Goal: Task Accomplishment & Management: Manage account settings

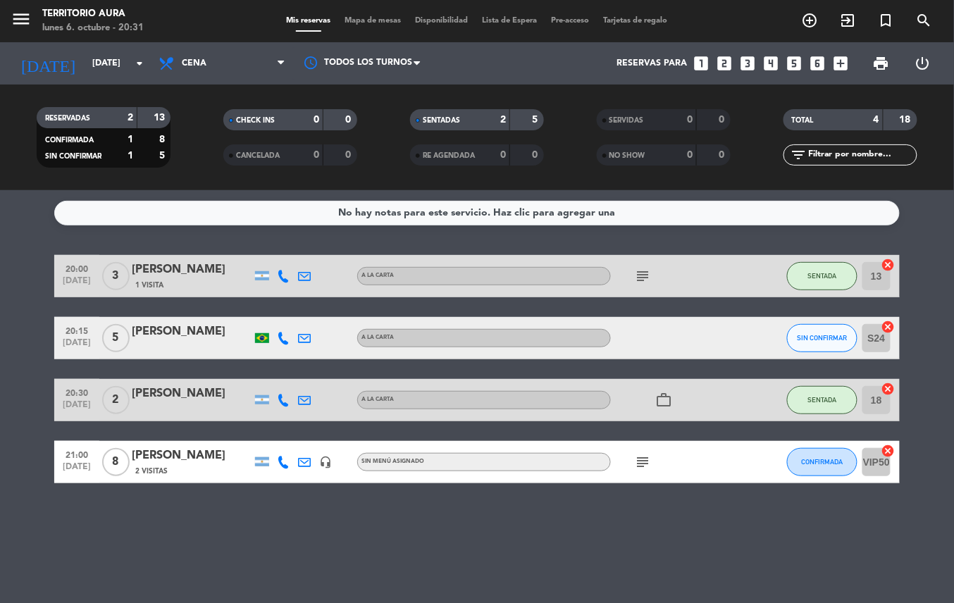
click at [646, 465] on icon "subject" at bounding box center [642, 462] width 17 height 17
click at [756, 573] on div "No hay notas para este servicio. Haz clic para agregar una 20:00 [DATE] 3 [PERS…" at bounding box center [477, 396] width 954 height 413
click at [120, 63] on input "[DATE]" at bounding box center [144, 63] width 119 height 24
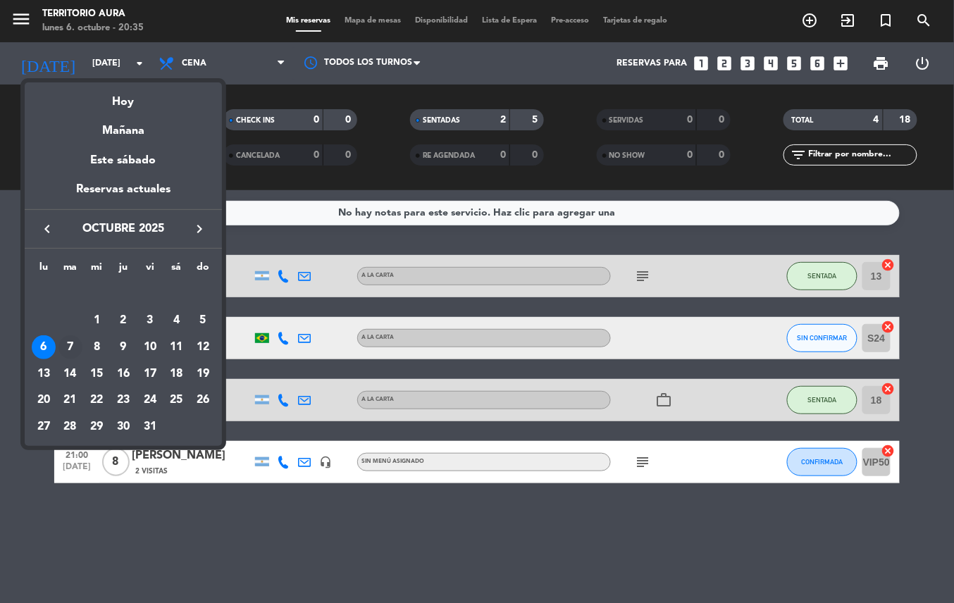
click at [70, 341] on div "7" at bounding box center [70, 347] width 24 height 24
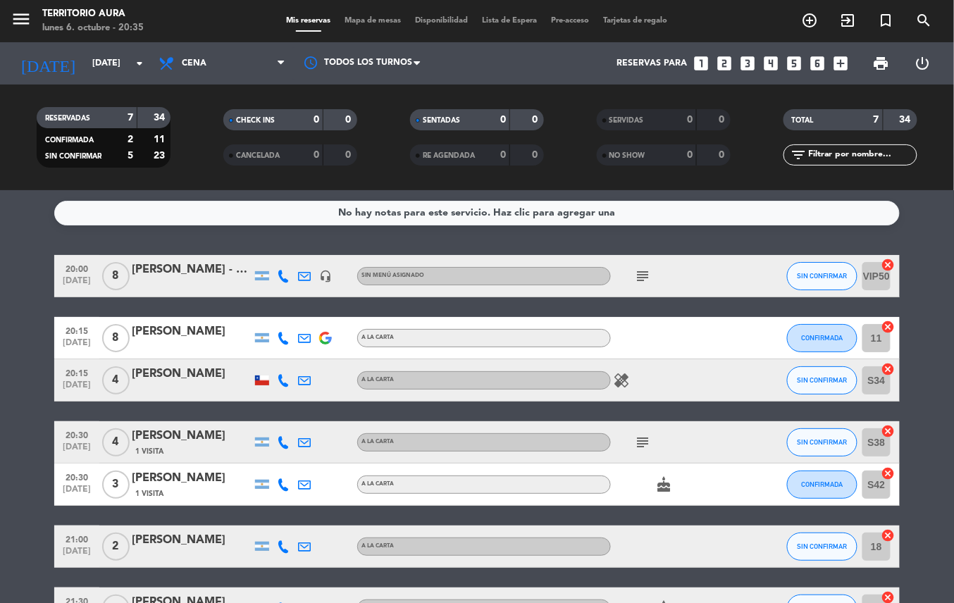
scroll to position [6, 0]
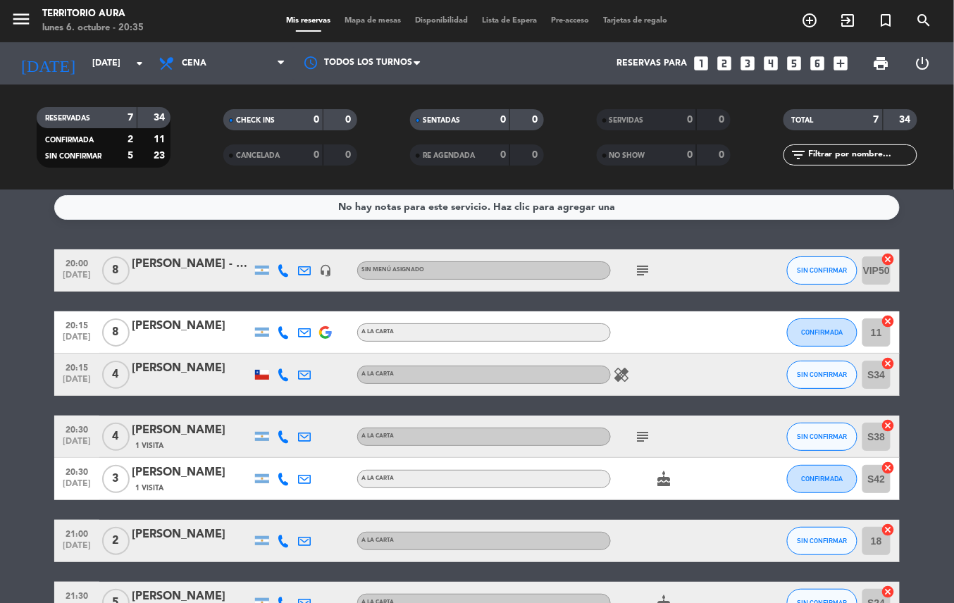
click at [620, 376] on icon "healing" at bounding box center [621, 374] width 17 height 17
click at [638, 272] on icon "subject" at bounding box center [642, 270] width 17 height 17
click at [641, 437] on icon "subject" at bounding box center [642, 436] width 17 height 17
click at [655, 486] on icon "cake" at bounding box center [663, 478] width 17 height 17
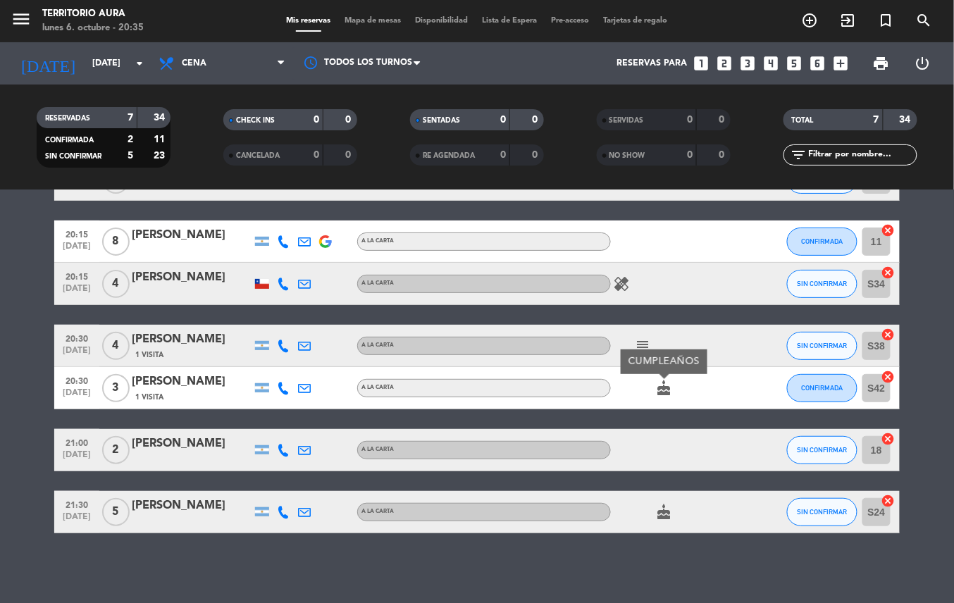
click at [660, 515] on icon "cake" at bounding box center [663, 512] width 17 height 17
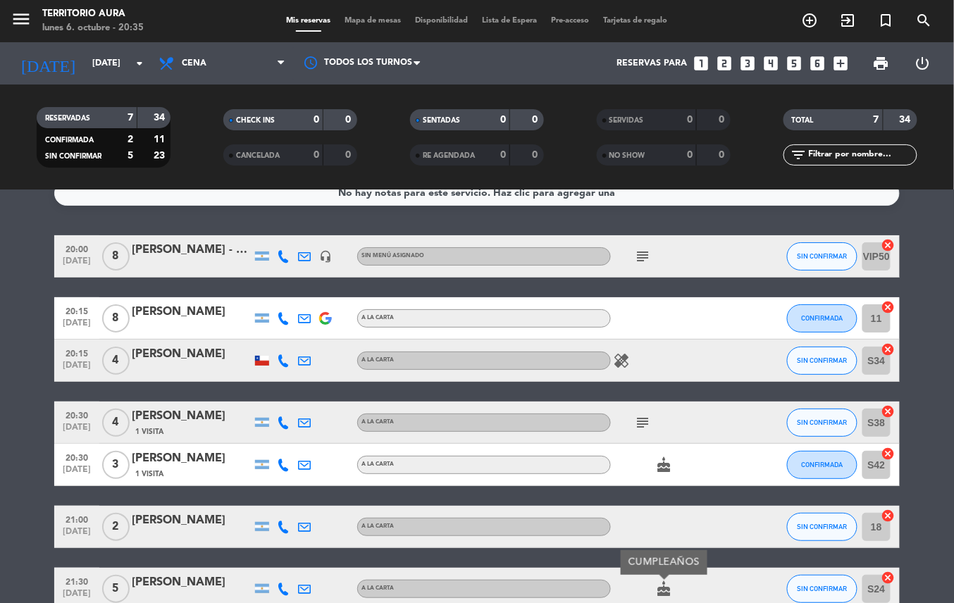
scroll to position [0, 0]
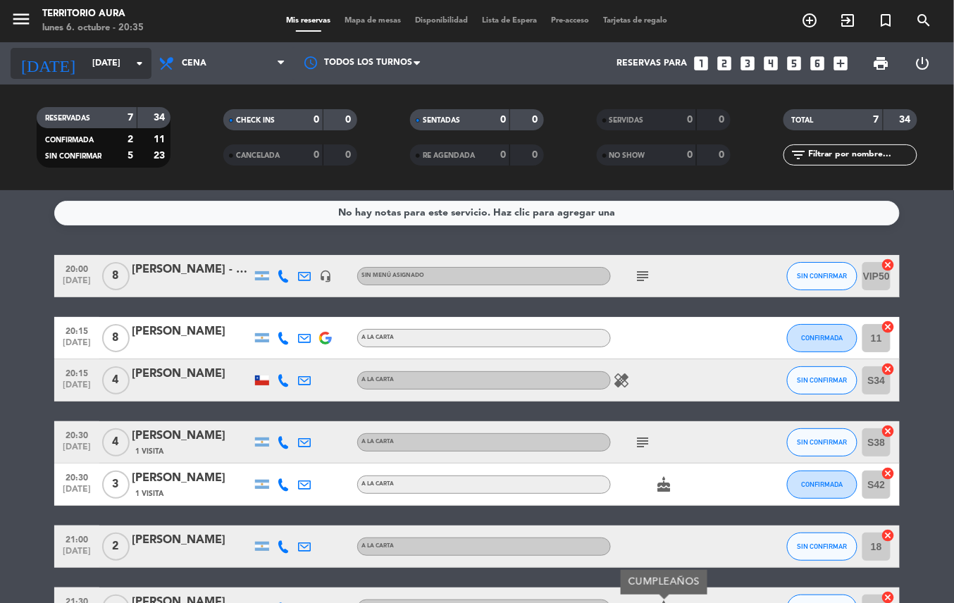
click at [127, 65] on input "mar. 7 oct." at bounding box center [144, 63] width 119 height 24
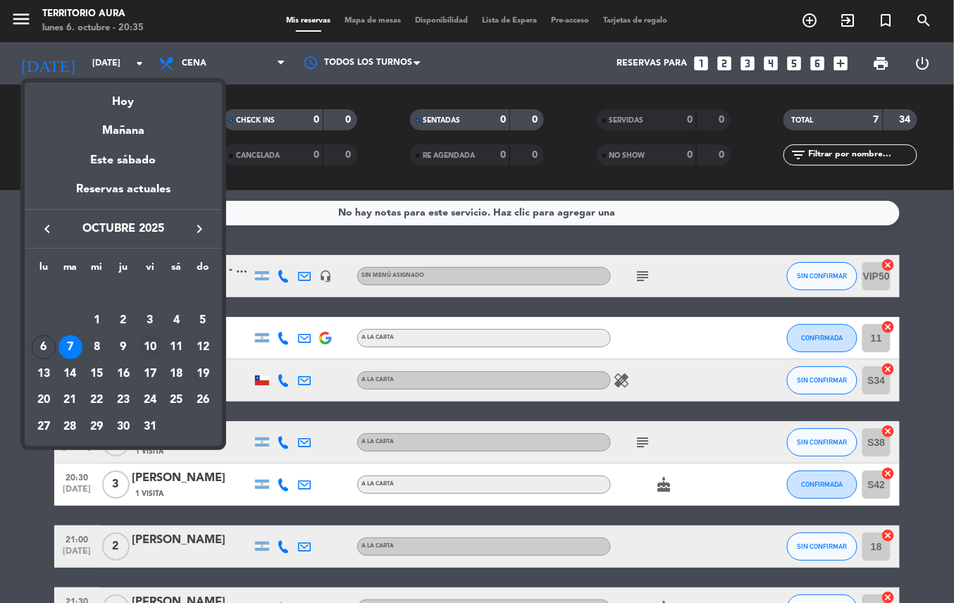
click at [145, 348] on div "10" at bounding box center [150, 347] width 24 height 24
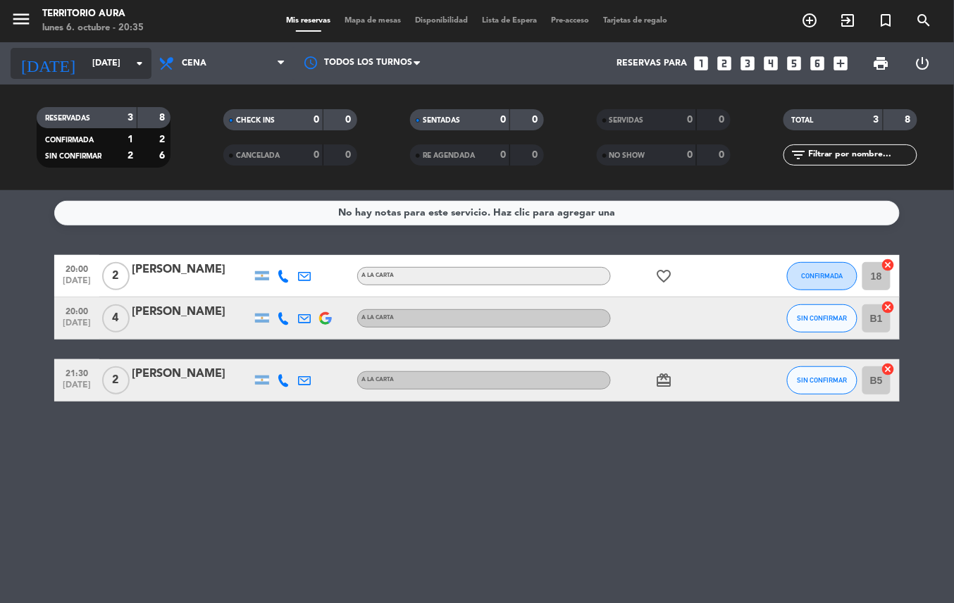
click at [97, 68] on input "vie. 10 oct." at bounding box center [144, 63] width 119 height 24
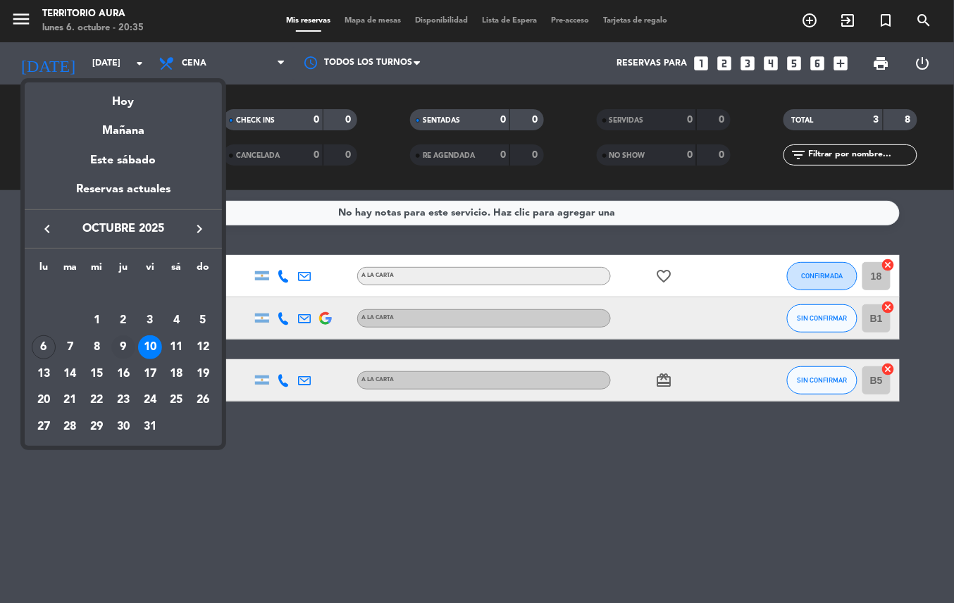
click at [123, 347] on div "9" at bounding box center [123, 347] width 24 height 24
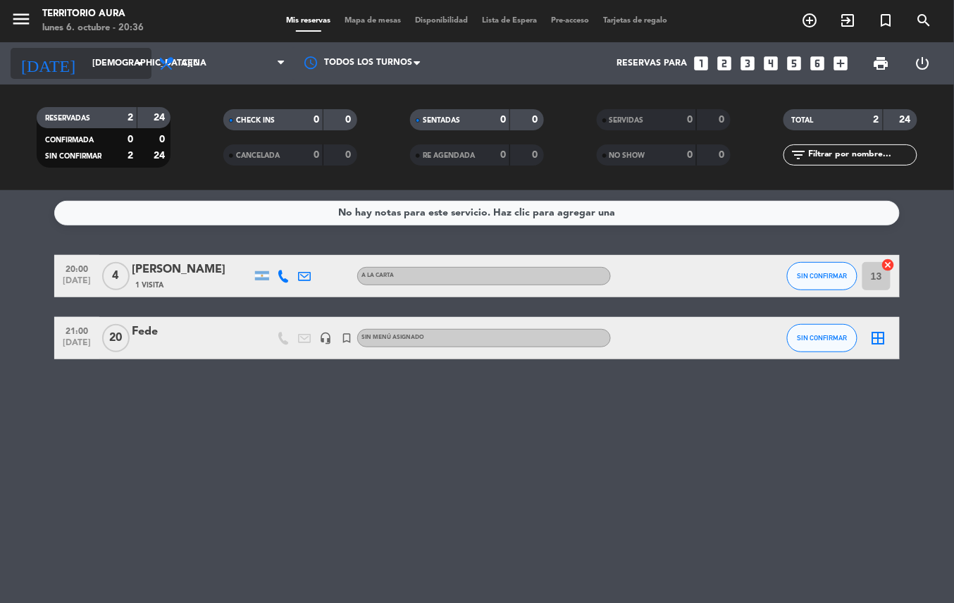
click at [85, 63] on input "jue. 9 oct." at bounding box center [144, 63] width 119 height 24
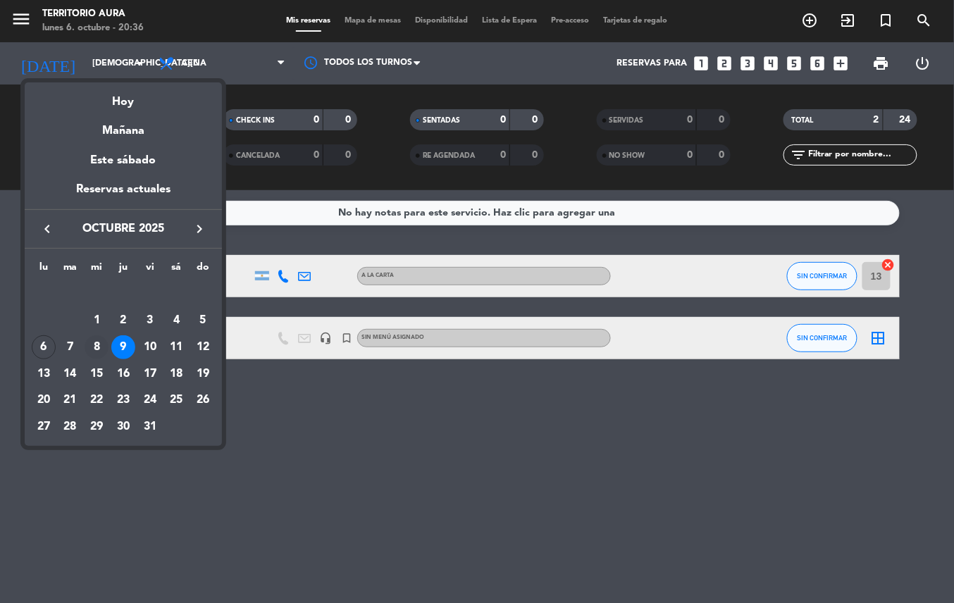
click at [96, 347] on div "8" at bounding box center [97, 347] width 24 height 24
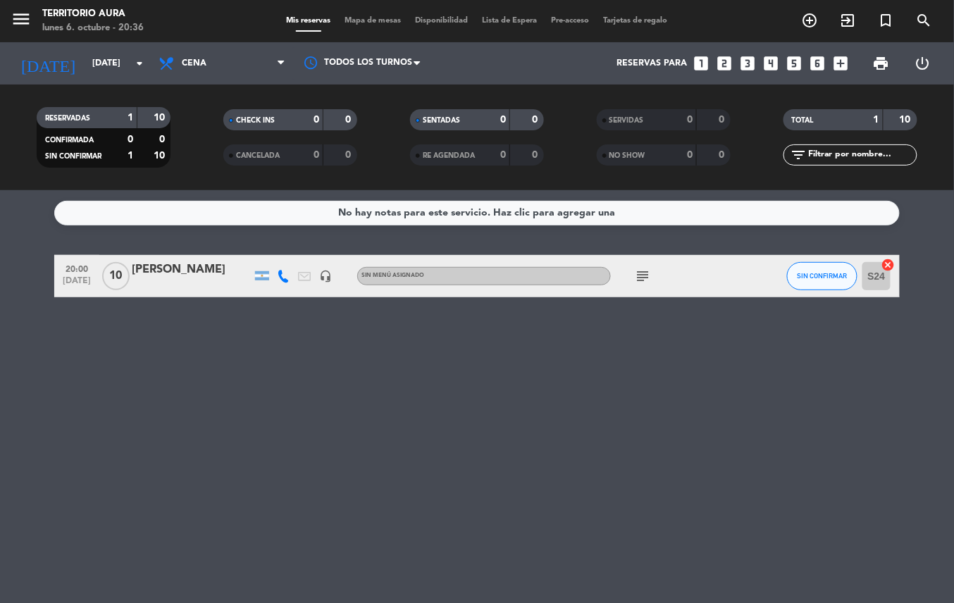
click at [649, 268] on icon "subject" at bounding box center [642, 276] width 17 height 17
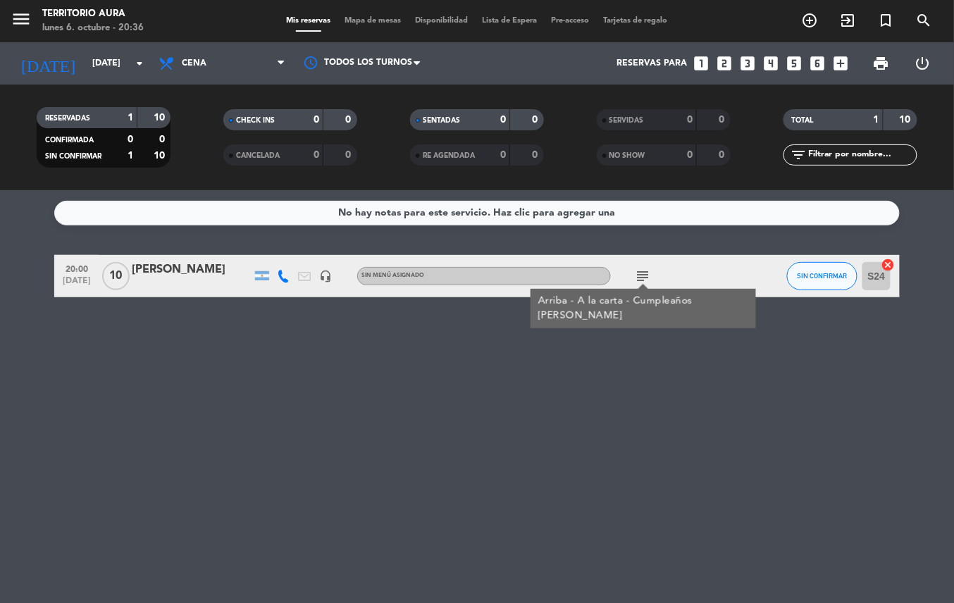
click at [587, 448] on div "No hay notas para este servicio. Haz clic para agregar una 20:00 oct. 8 10 Anab…" at bounding box center [477, 396] width 954 height 413
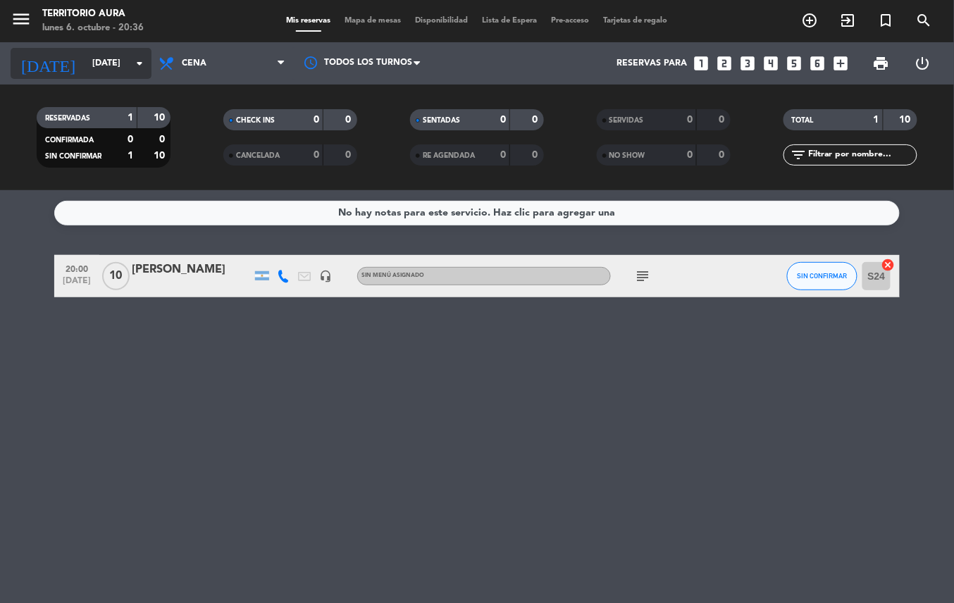
click at [85, 70] on input "mié. 8 oct." at bounding box center [144, 63] width 119 height 24
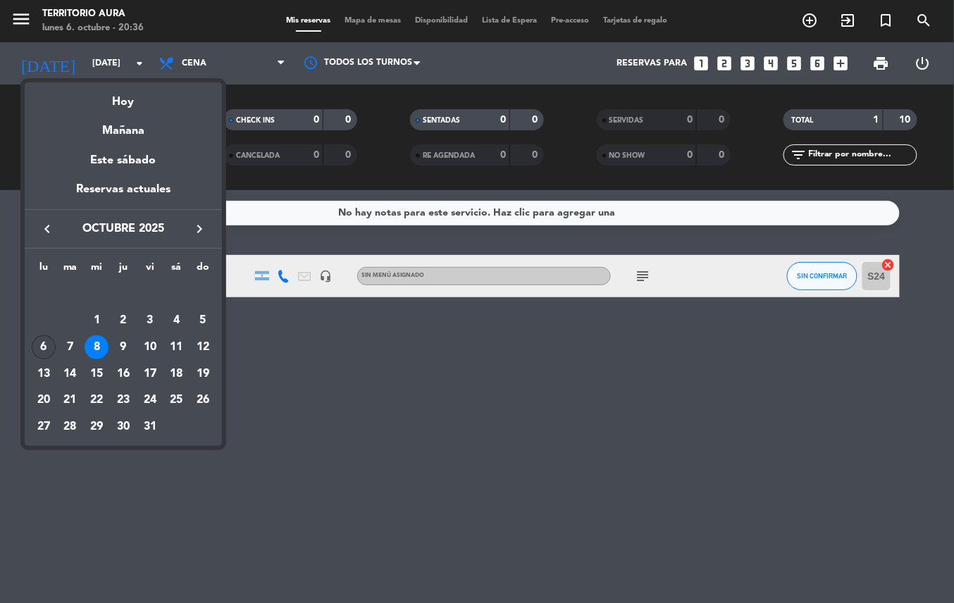
click at [44, 351] on div "6" at bounding box center [44, 347] width 24 height 24
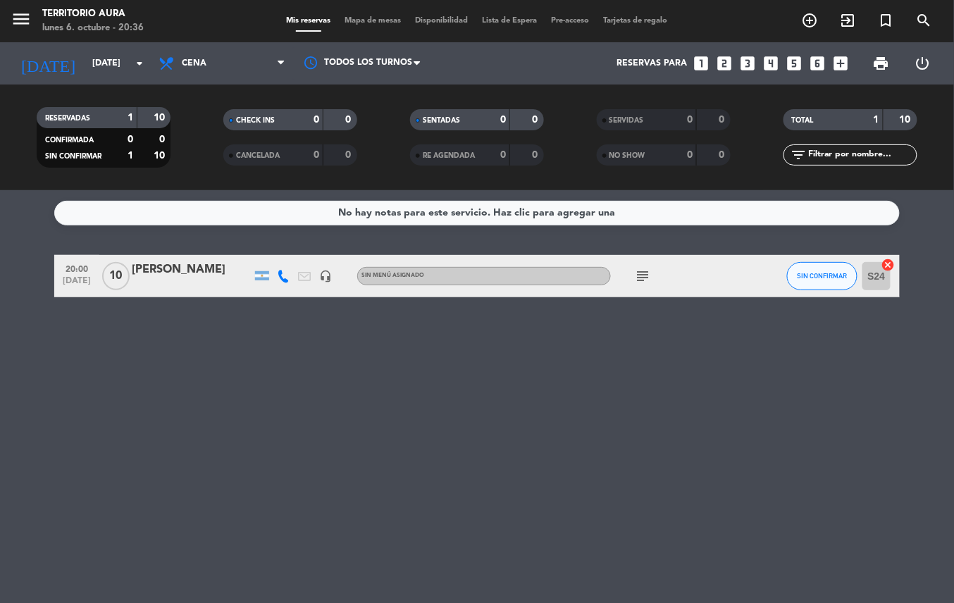
type input "lun. [DATE]"
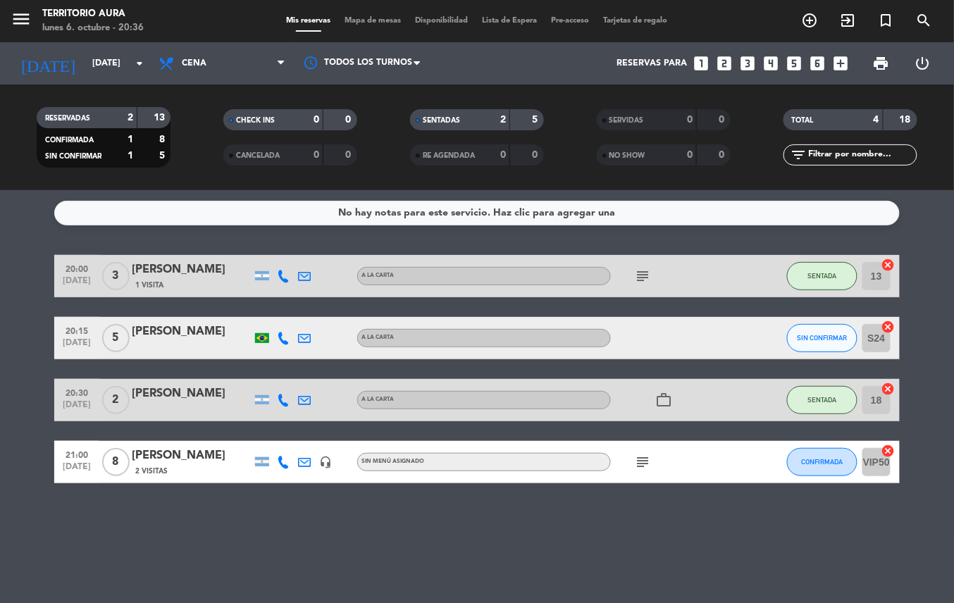
click at [665, 401] on icon "work_outline" at bounding box center [663, 400] width 17 height 17
click at [642, 465] on icon "subject" at bounding box center [642, 462] width 17 height 17
click at [642, 277] on icon "subject" at bounding box center [642, 276] width 17 height 17
click at [706, 525] on div "No hay notas para este servicio. Haz clic para agregar una 20:00 oct. 6 3 Glori…" at bounding box center [477, 396] width 954 height 413
click at [640, 462] on icon "subject" at bounding box center [642, 462] width 17 height 17
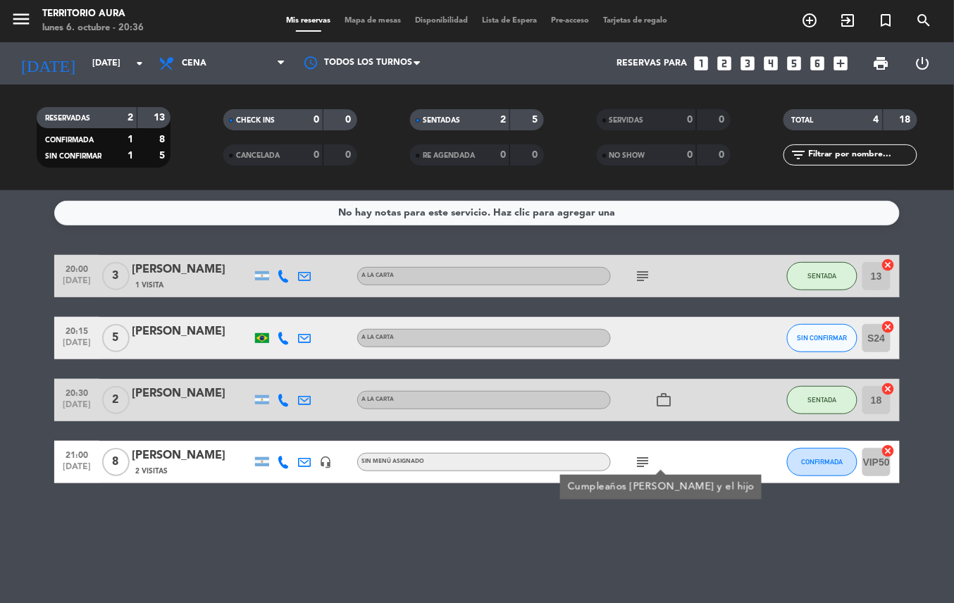
click at [587, 569] on div "No hay notas para este servicio. Haz clic para agregar una 20:00 oct. 6 3 Glori…" at bounding box center [477, 396] width 954 height 413
